Goal: Information Seeking & Learning: Learn about a topic

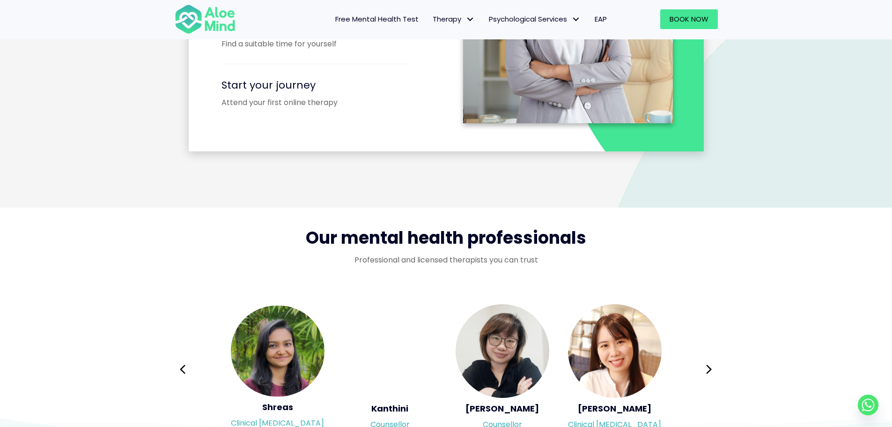
scroll to position [1452, 0]
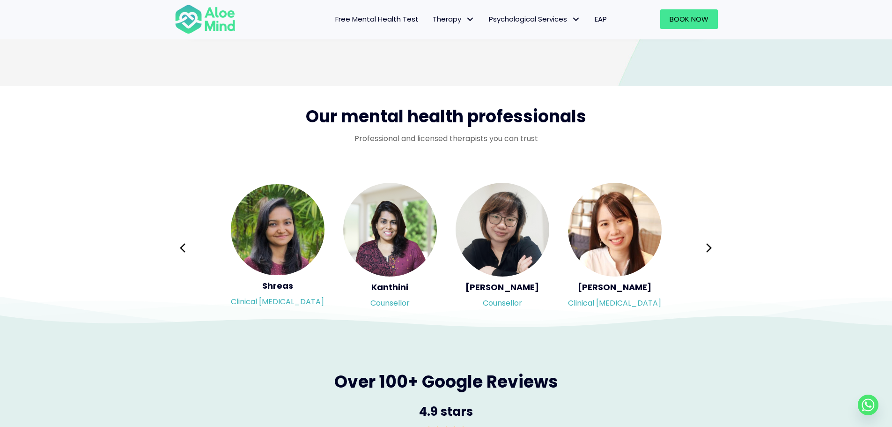
click at [709, 256] on icon at bounding box center [709, 248] width 7 height 18
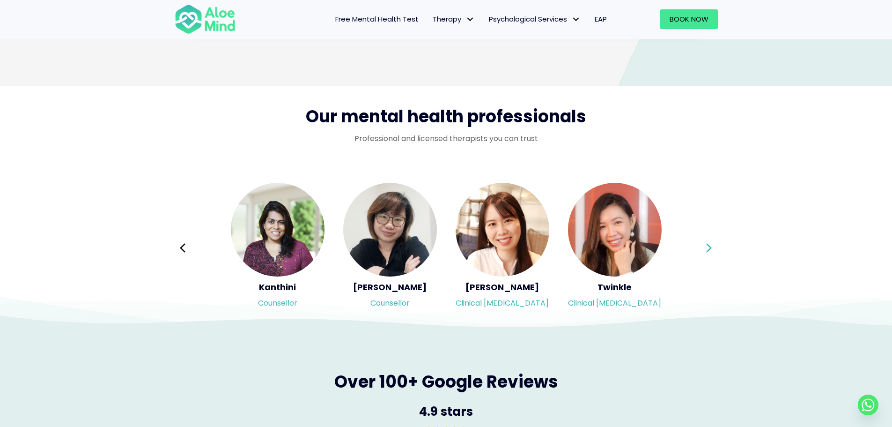
click at [707, 249] on icon at bounding box center [709, 248] width 7 height 18
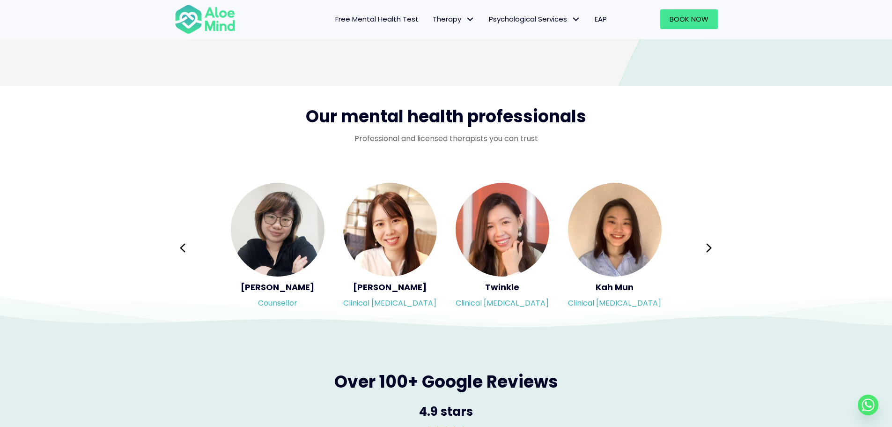
click at [716, 251] on button "Next" at bounding box center [709, 247] width 22 height 22
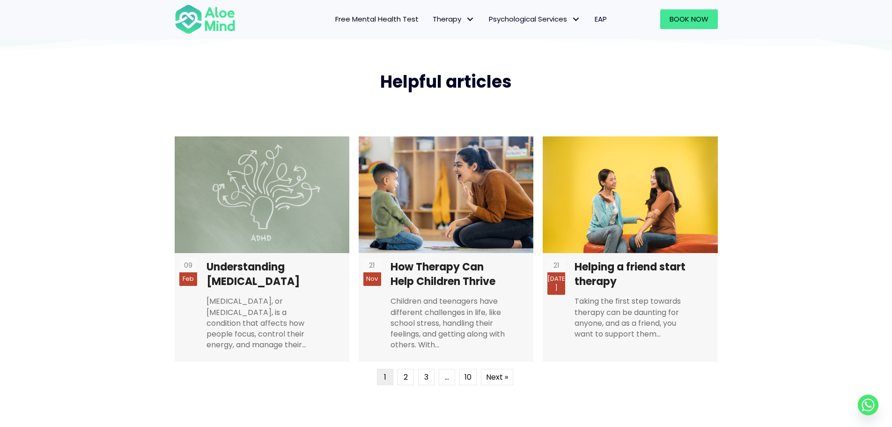
scroll to position [2201, 0]
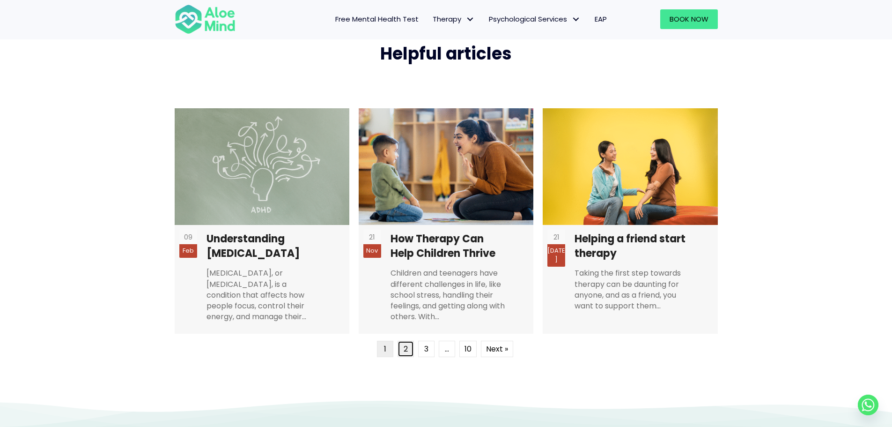
click at [399, 349] on link "2" at bounding box center [406, 348] width 16 height 16
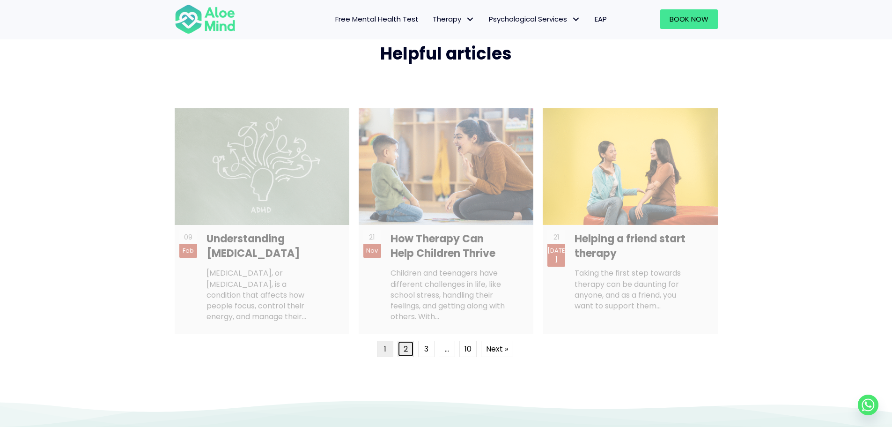
click at [405, 351] on link "2" at bounding box center [406, 348] width 16 height 16
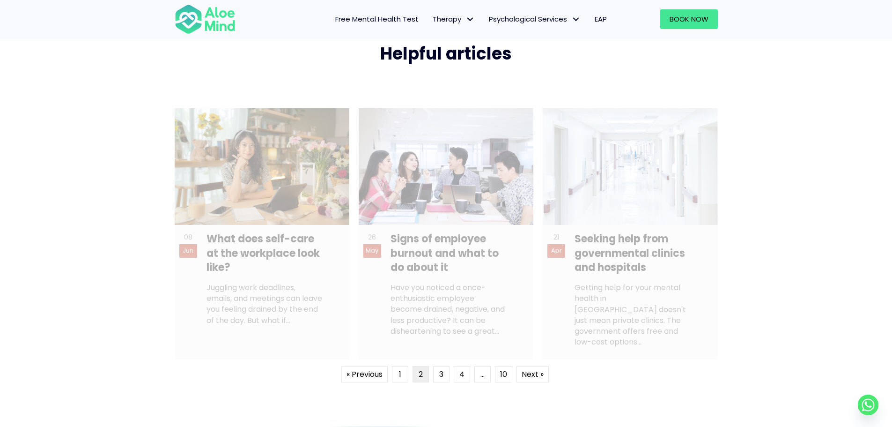
scroll to position [2206, 0]
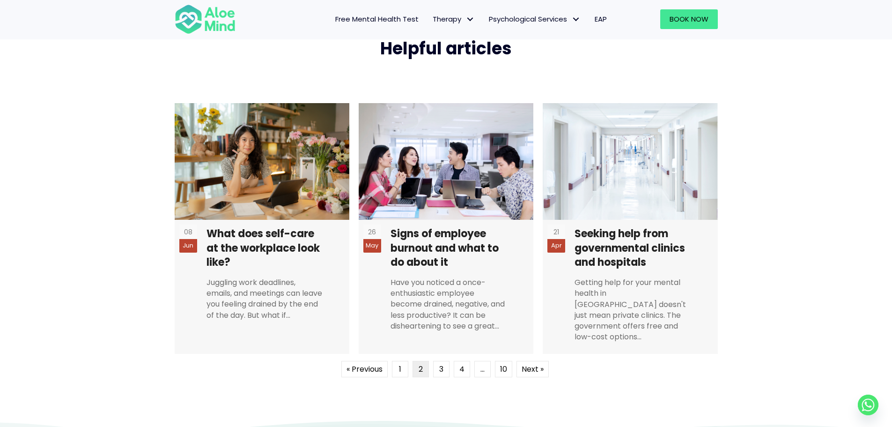
click at [499, 392] on div "Helpful articles 08 Jun What does self-care at the workplace look like? Jugglin…" at bounding box center [446, 202] width 892 height 434
click at [441, 361] on link "3" at bounding box center [441, 369] width 16 height 16
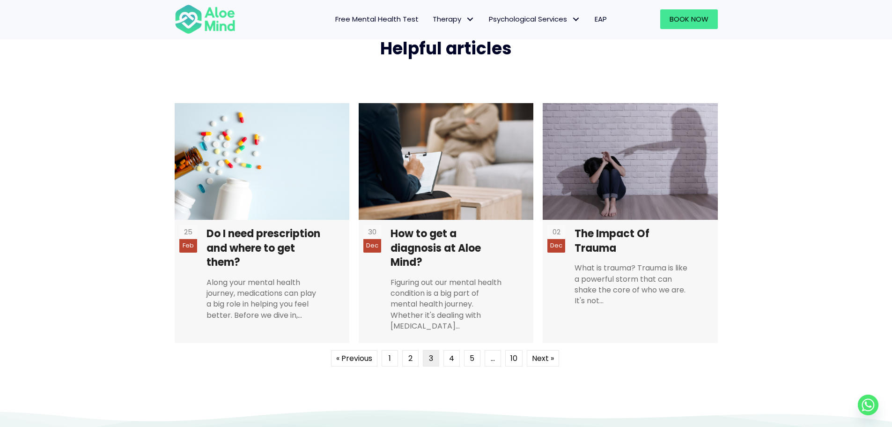
click at [797, 158] on div "Helpful articles 25 Feb Do I need prescription and where to get them? Along you…" at bounding box center [446, 196] width 892 height 423
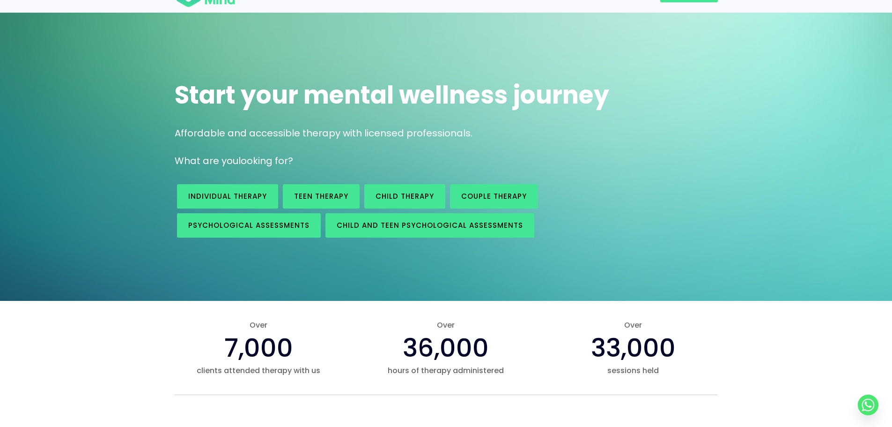
scroll to position [0, 0]
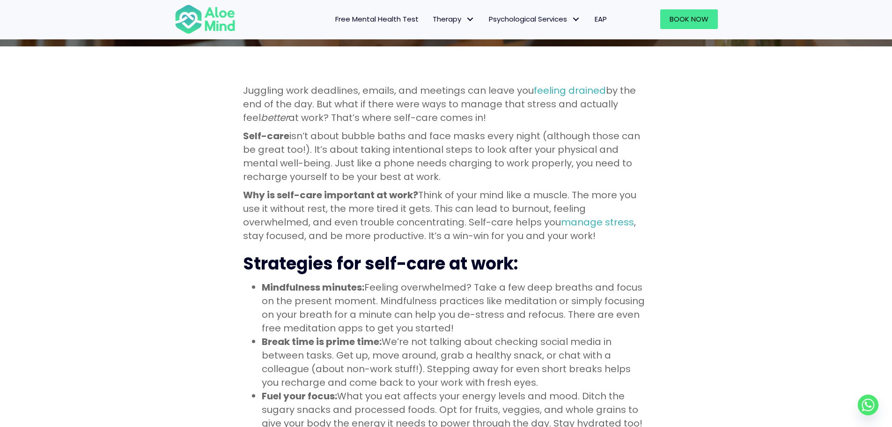
scroll to position [234, 0]
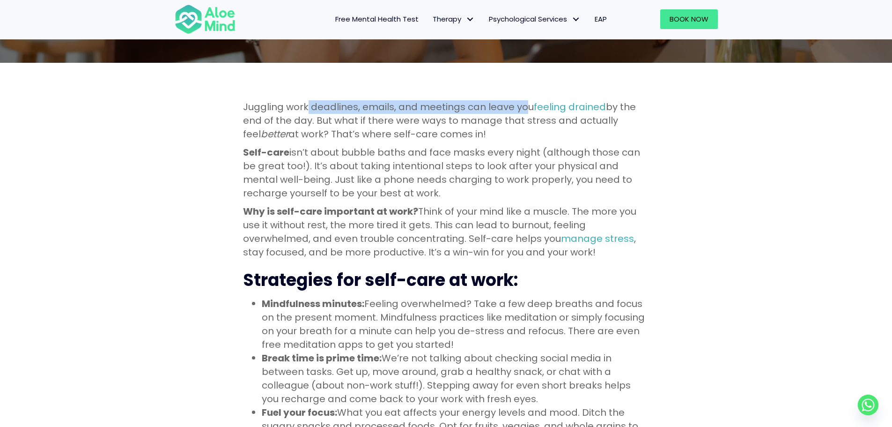
drag, startPoint x: 309, startPoint y: 104, endPoint x: 527, endPoint y: 105, distance: 217.8
click at [527, 105] on p "Juggling work deadlines, emails, and meetings can leave you feeling drained by …" at bounding box center [446, 120] width 406 height 41
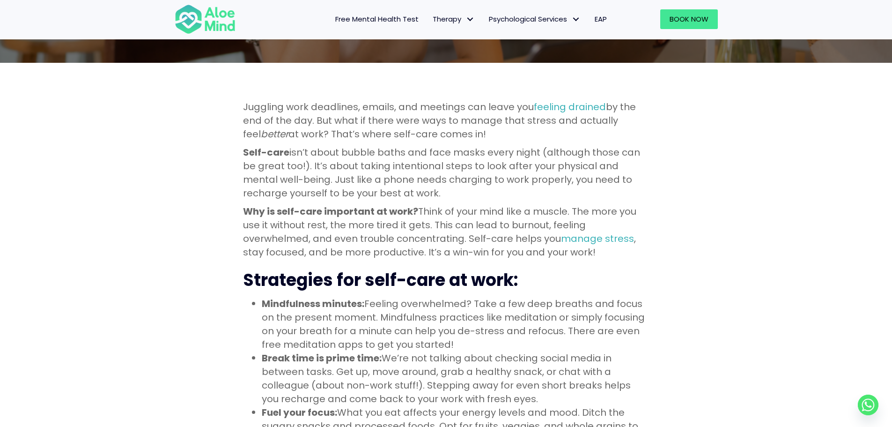
drag, startPoint x: 315, startPoint y: 120, endPoint x: 635, endPoint y: 138, distance: 320.8
click at [635, 138] on p "Juggling work deadlines, emails, and meetings can leave you feeling drained by …" at bounding box center [446, 120] width 406 height 41
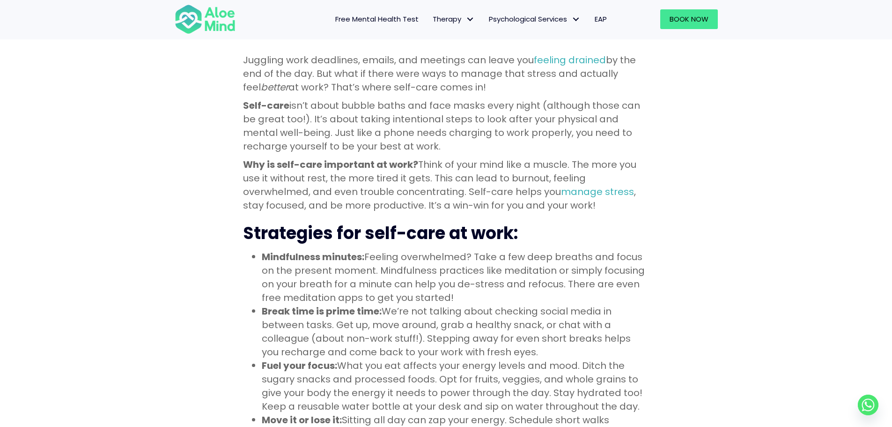
drag, startPoint x: 377, startPoint y: 107, endPoint x: 656, endPoint y: 146, distance: 280.9
drag, startPoint x: 421, startPoint y: 167, endPoint x: 569, endPoint y: 160, distance: 147.7
click at [569, 160] on p "Why is self-care important at work? Think of your mind like a muscle. The more …" at bounding box center [446, 185] width 406 height 54
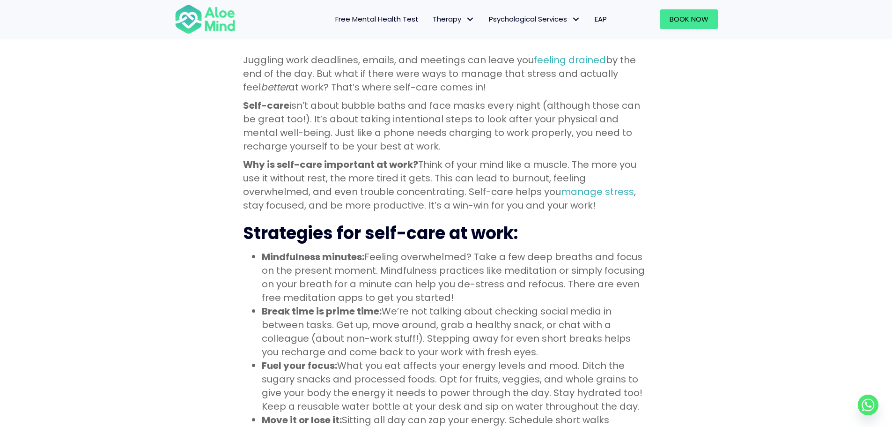
click at [593, 161] on p "Why is self-care important at work? Think of your mind like a muscle. The more …" at bounding box center [446, 185] width 406 height 54
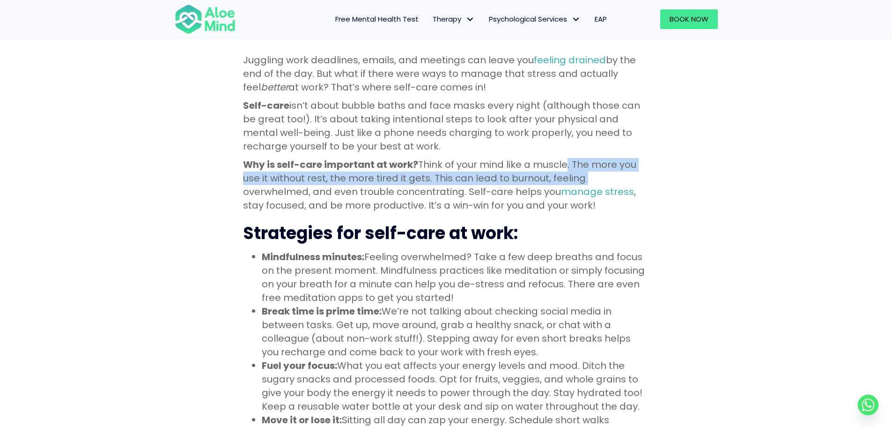
drag, startPoint x: 563, startPoint y: 162, endPoint x: 661, endPoint y: 180, distance: 99.6
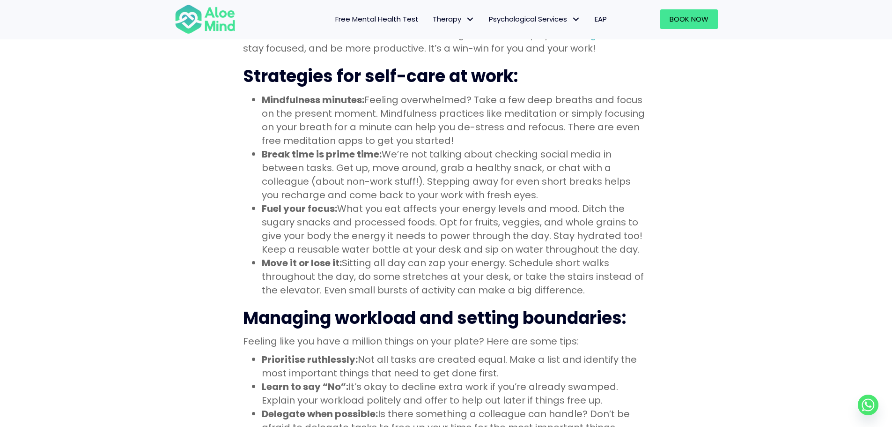
scroll to position [421, 0]
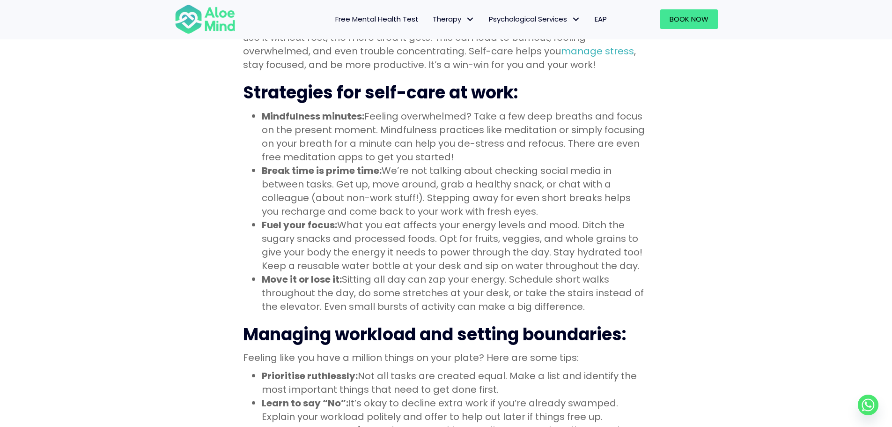
drag, startPoint x: 367, startPoint y: 116, endPoint x: 649, endPoint y: 152, distance: 283.8
click at [649, 152] on li "Mindfulness minutes: Feeling overwhelmed? Take a few deep breaths and focus on …" at bounding box center [456, 137] width 388 height 54
drag, startPoint x: 345, startPoint y: 280, endPoint x: 646, endPoint y: 282, distance: 301.1
click at [646, 282] on li "Move it or lose it: Sitting all day can zap your energy. Schedule short walks t…" at bounding box center [456, 293] width 388 height 41
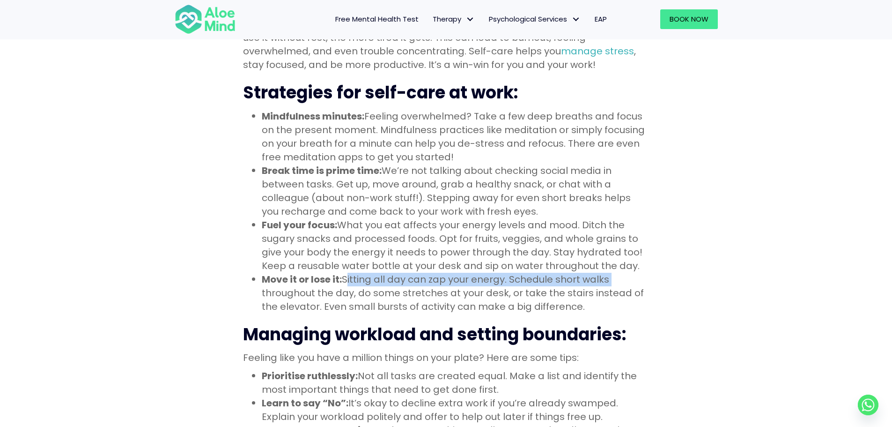
drag, startPoint x: 500, startPoint y: 280, endPoint x: 641, endPoint y: 303, distance: 143.0
click at [641, 303] on li "Move it or lose it: Sitting all day can zap your energy. Schedule short walks t…" at bounding box center [456, 293] width 388 height 41
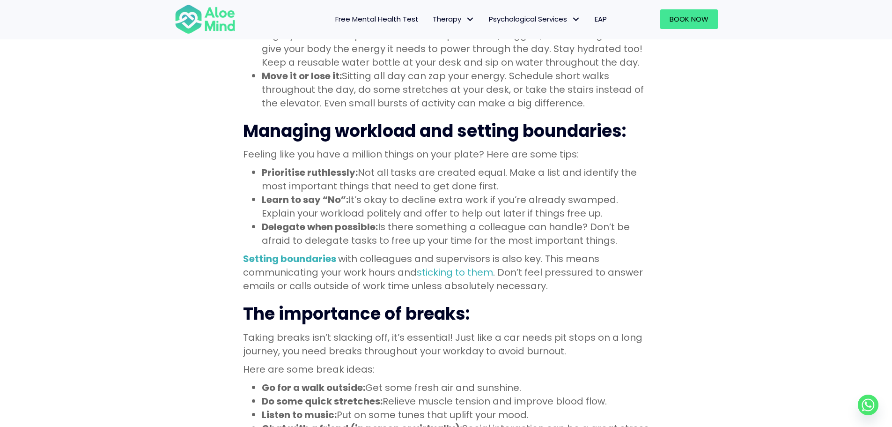
scroll to position [609, 0]
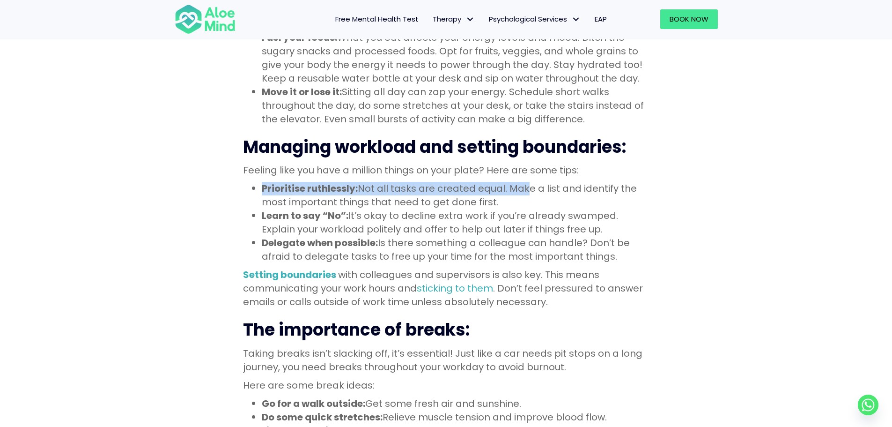
drag, startPoint x: 264, startPoint y: 190, endPoint x: 522, endPoint y: 187, distance: 258.0
click at [522, 187] on li "Prioritise ruthlessly: Not all tasks are created equal. Make a list and identif…" at bounding box center [456, 195] width 388 height 27
drag, startPoint x: 509, startPoint y: 187, endPoint x: 635, endPoint y: 200, distance: 126.2
click at [635, 200] on li "Prioritise ruthlessly: Not all tasks are created equal. Make a list and identif…" at bounding box center [456, 195] width 388 height 27
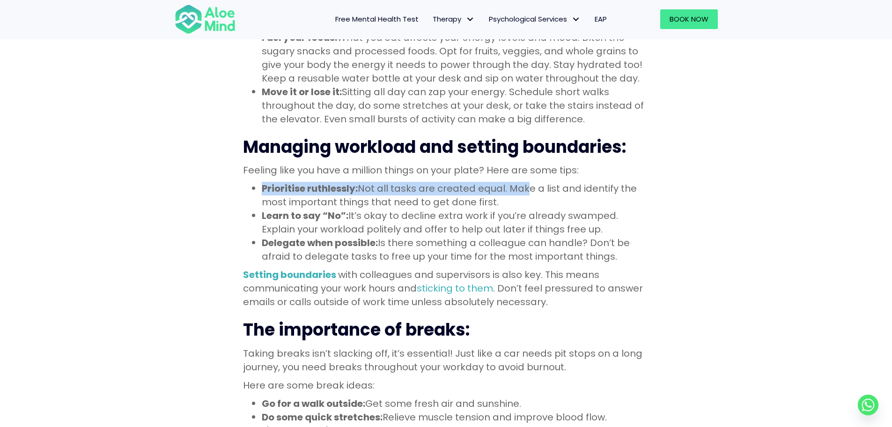
click at [635, 200] on li "Prioritise ruthlessly: Not all tasks are created equal. Make a list and identif…" at bounding box center [456, 195] width 388 height 27
drag, startPoint x: 404, startPoint y: 214, endPoint x: 628, endPoint y: 230, distance: 224.4
click at [628, 230] on li "Learn to say “No”: It’s okay to decline extra work if you’re already swamped. E…" at bounding box center [456, 222] width 388 height 27
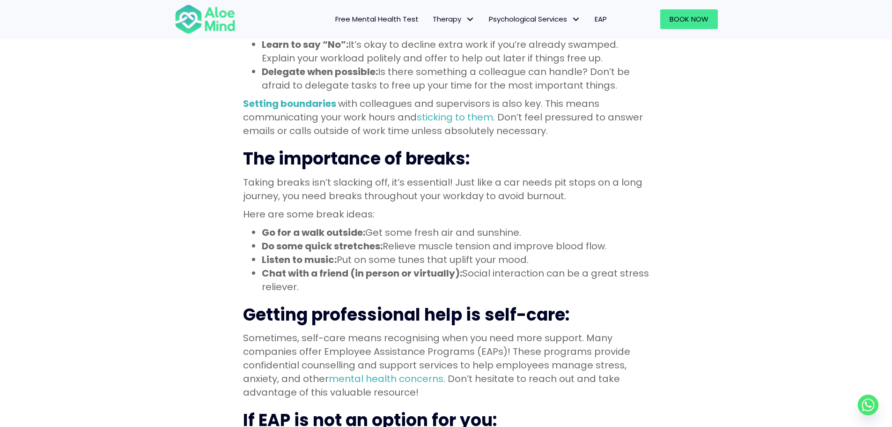
scroll to position [796, 0]
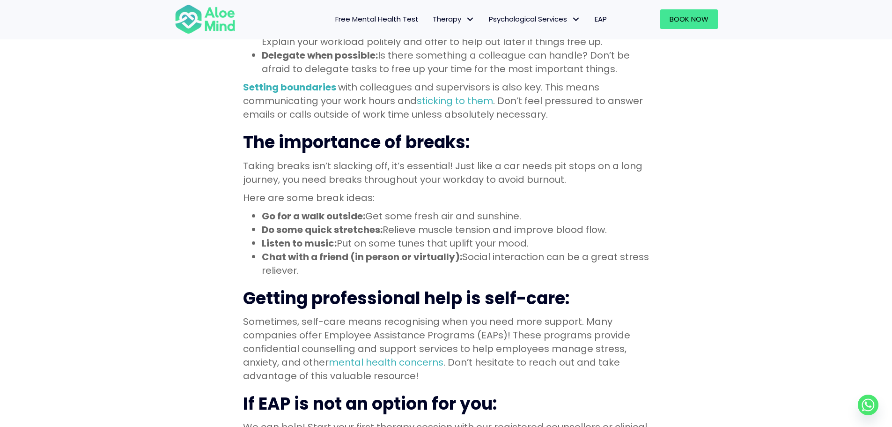
drag, startPoint x: 367, startPoint y: 216, endPoint x: 524, endPoint y: 217, distance: 157.8
click at [524, 217] on li "Go for a walk outside: Get some fresh air and sunshine." at bounding box center [456, 216] width 388 height 14
drag, startPoint x: 385, startPoint y: 231, endPoint x: 614, endPoint y: 228, distance: 229.0
click at [614, 228] on li "Do some quick stretches: Relieve muscle tension and improve blood flow." at bounding box center [456, 230] width 388 height 14
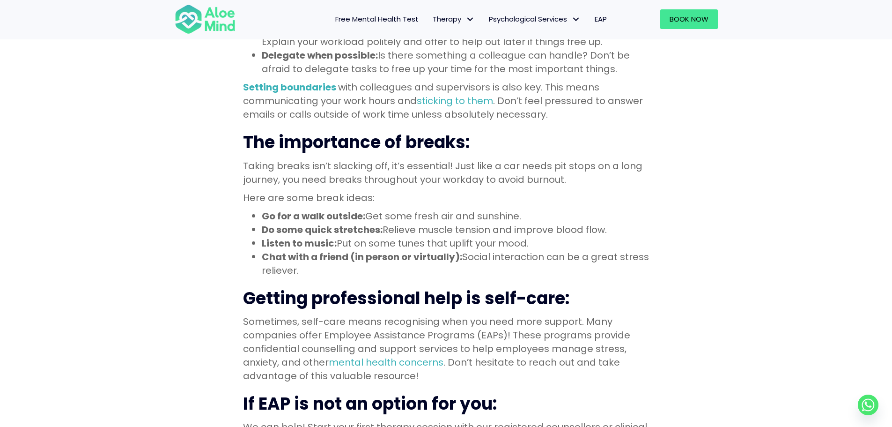
click at [614, 228] on li "Do some quick stretches: Relieve muscle tension and improve blood flow." at bounding box center [456, 230] width 388 height 14
click at [198, 185] on div "Juggling work deadlines, emails, and meetings can leave you feeling drained by …" at bounding box center [446, 128] width 892 height 1255
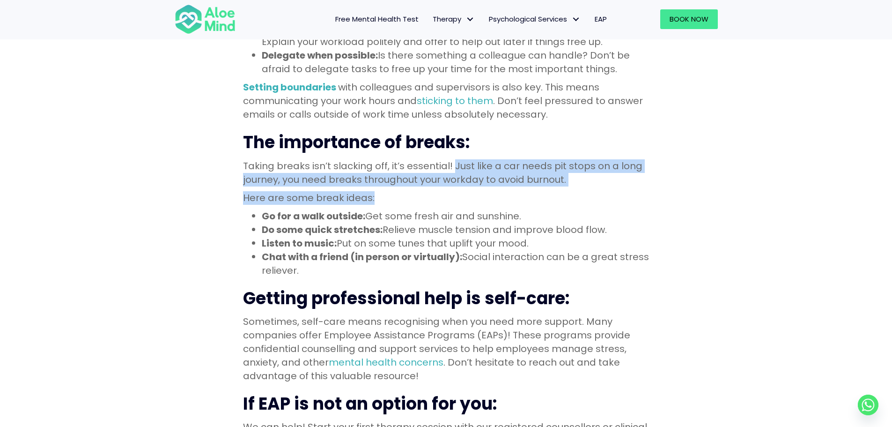
drag, startPoint x: 453, startPoint y: 165, endPoint x: 638, endPoint y: 194, distance: 187.2
click at [638, 194] on div "Juggling work deadlines, emails, and meetings can leave you feeling drained by …" at bounding box center [446, 84] width 406 height 1092
click at [638, 194] on p "Here are some break ideas:" at bounding box center [446, 198] width 406 height 14
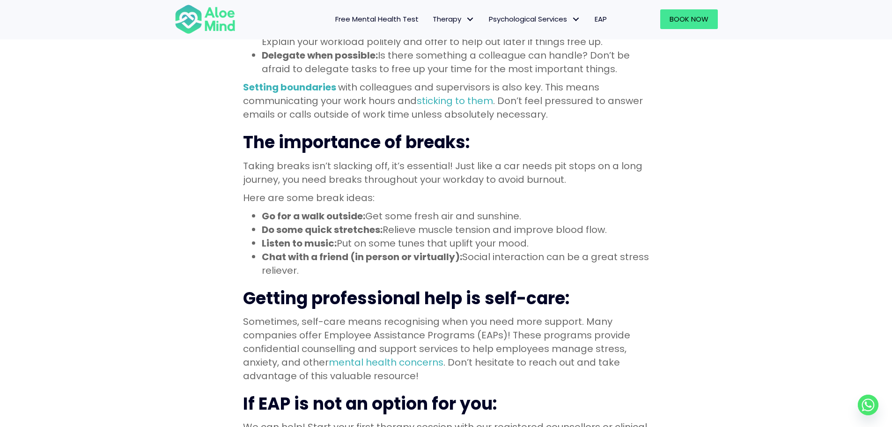
scroll to position [843, 0]
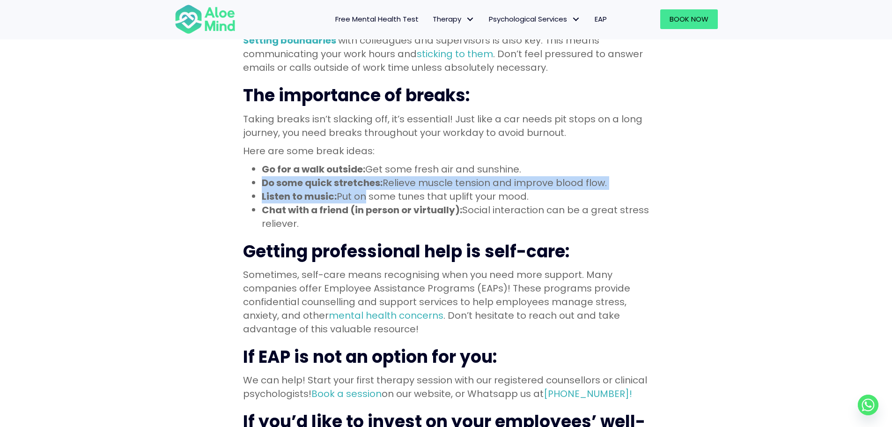
drag, startPoint x: 258, startPoint y: 185, endPoint x: 364, endPoint y: 201, distance: 108.0
click at [364, 201] on ul "Go for a walk outside: Get some fresh air and sunshine. Do some quick stretches…" at bounding box center [446, 196] width 406 height 68
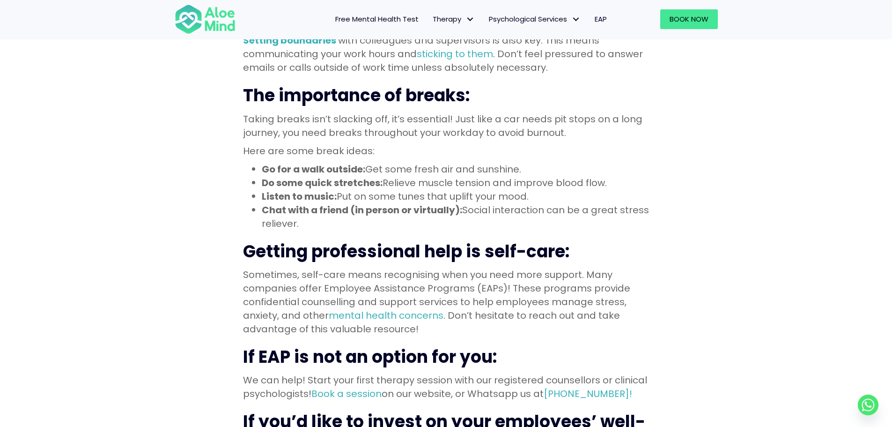
click at [346, 229] on li "Chat with a friend (in person or virtually): Social interaction can be a great …" at bounding box center [456, 216] width 388 height 27
drag, startPoint x: 353, startPoint y: 208, endPoint x: 459, endPoint y: 209, distance: 106.3
click at [459, 209] on strong "Chat with a friend (in person or virtually):" at bounding box center [362, 209] width 200 height 13
click at [478, 223] on li "Chat with a friend (in person or virtually): Social interaction can be a great …" at bounding box center [456, 216] width 388 height 27
drag, startPoint x: 464, startPoint y: 211, endPoint x: 648, endPoint y: 222, distance: 184.8
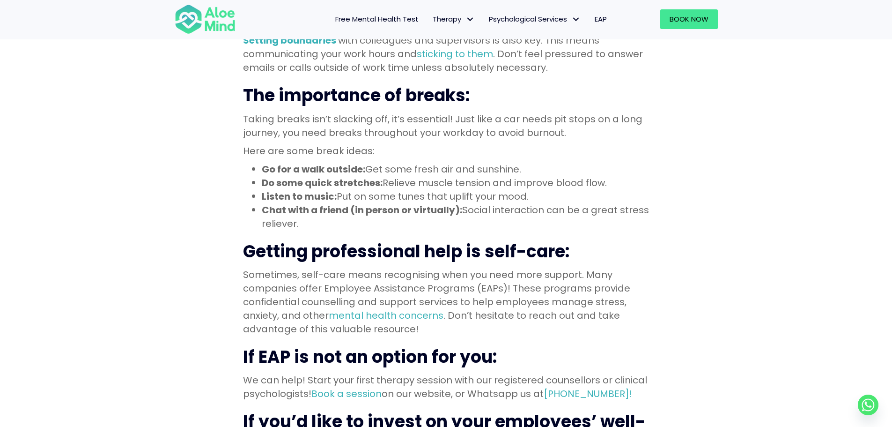
click at [648, 222] on li "Chat with a friend (in person or virtually): Social interaction can be a great …" at bounding box center [456, 216] width 388 height 27
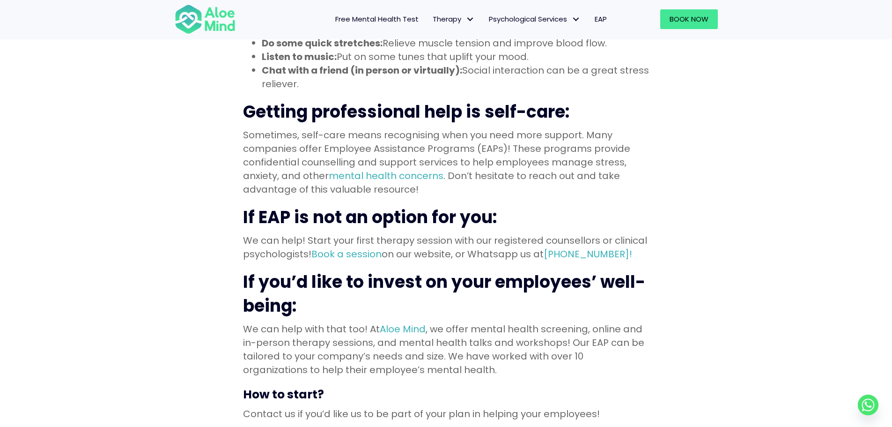
scroll to position [983, 0]
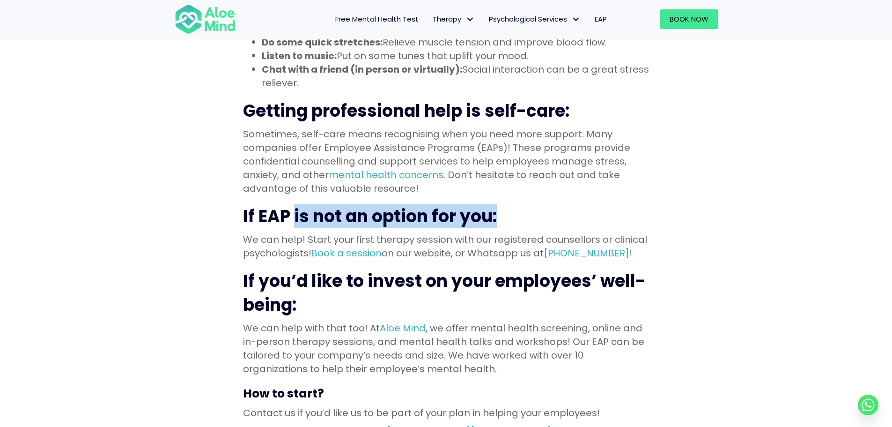
drag, startPoint x: 295, startPoint y: 212, endPoint x: 507, endPoint y: 221, distance: 212.3
click at [507, 221] on h2 "If EAP is not an option for you:" at bounding box center [446, 216] width 406 height 23
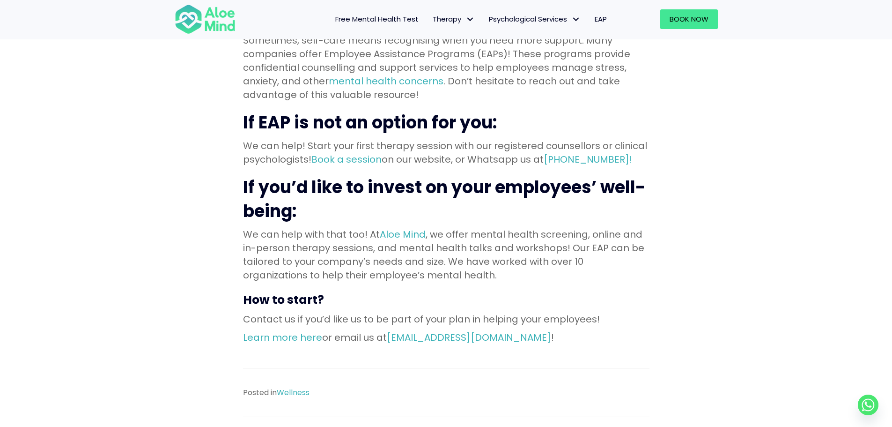
scroll to position [1124, 0]
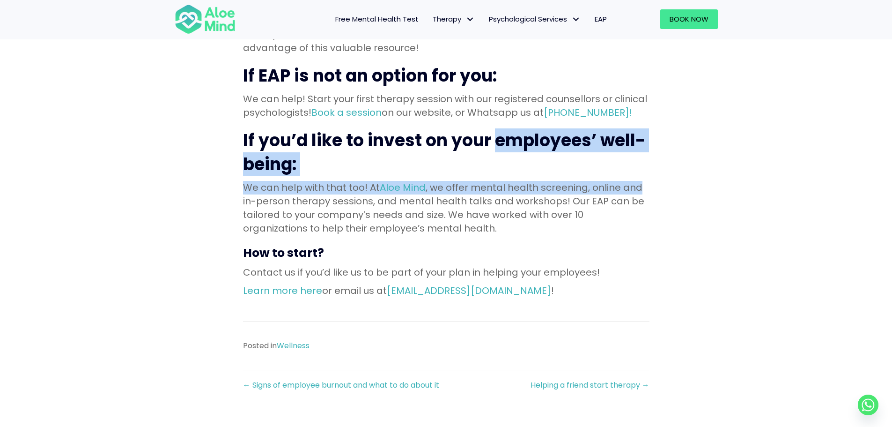
drag, startPoint x: 496, startPoint y: 142, endPoint x: 646, endPoint y: 183, distance: 155.2
click at [646, 183] on p "We can help with that too! At Aloe Mind , we offer mental health screening, onl…" at bounding box center [446, 208] width 406 height 54
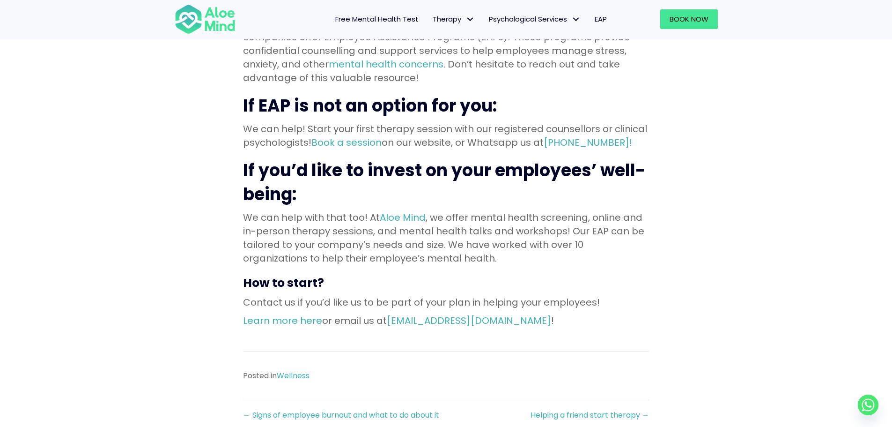
scroll to position [1077, 0]
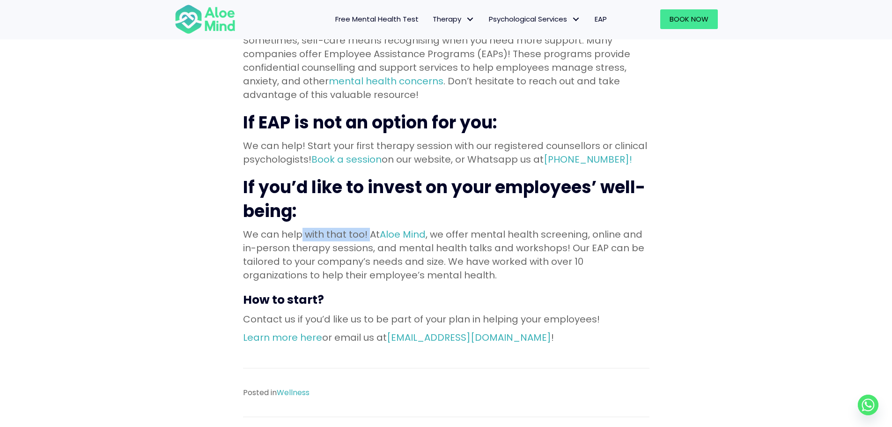
drag, startPoint x: 300, startPoint y: 232, endPoint x: 368, endPoint y: 236, distance: 68.4
click at [368, 236] on p "We can help with that too! At Aloe Mind , we offer mental health screening, onl…" at bounding box center [446, 255] width 406 height 54
click at [499, 241] on p "We can help with that too! At Aloe Mind , we offer mental health screening, onl…" at bounding box center [446, 255] width 406 height 54
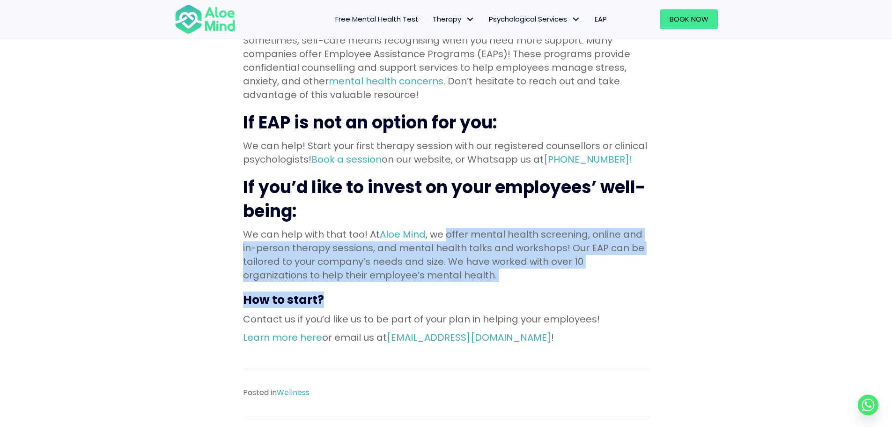
drag, startPoint x: 448, startPoint y: 233, endPoint x: 660, endPoint y: 284, distance: 218.6
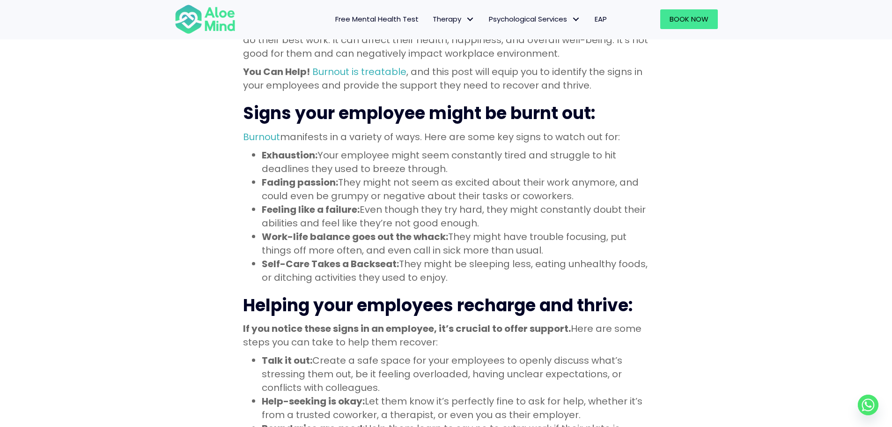
scroll to position [375, 0]
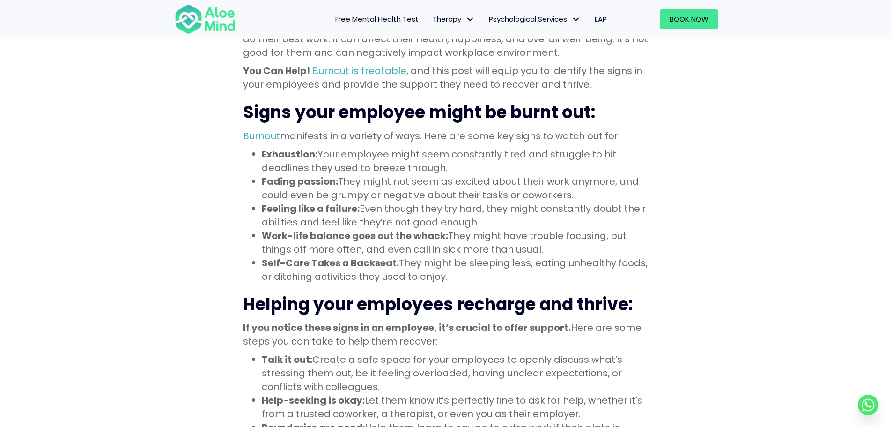
drag, startPoint x: 291, startPoint y: 230, endPoint x: 468, endPoint y: 276, distance: 183.3
click at [468, 276] on ul "Exhaustion: Your employee might seem constantly tired and struggle to hit deadl…" at bounding box center [446, 216] width 406 height 136
click at [468, 276] on li "Self-Care Takes a Backseat: They might be sleeping less, eating unhealthy foods…" at bounding box center [456, 269] width 388 height 27
